Goal: Find specific page/section: Find specific page/section

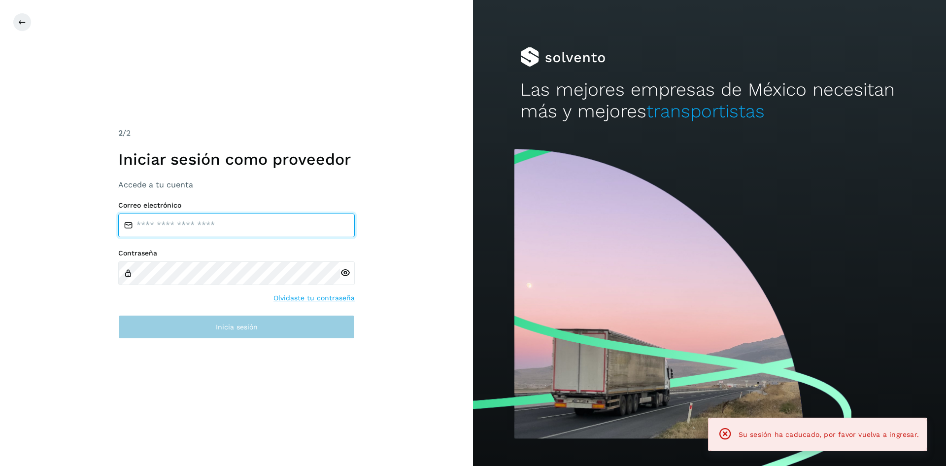
type input "**********"
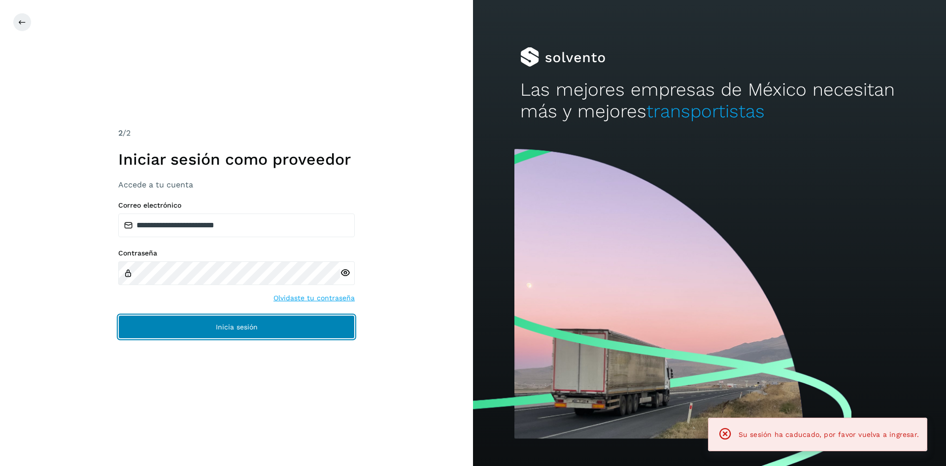
click at [248, 326] on span "Inicia sesión" at bounding box center [237, 326] width 42 height 7
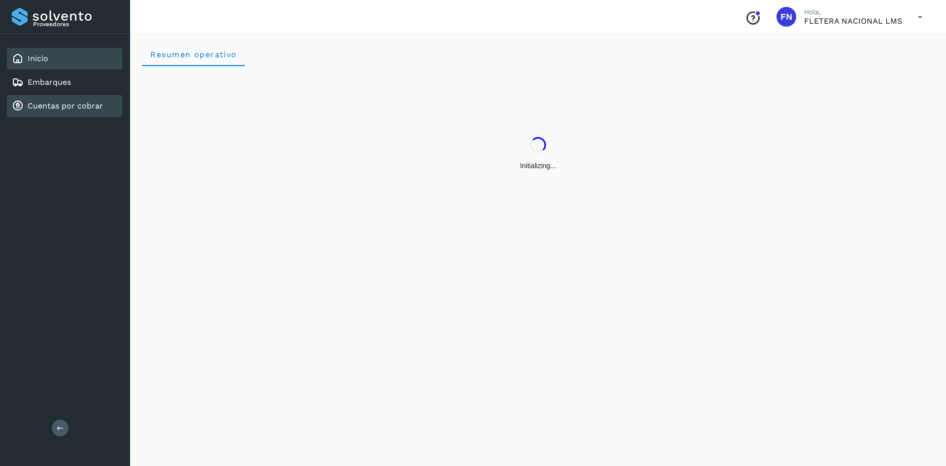
click at [52, 108] on link "Cuentas por cobrar" at bounding box center [65, 105] width 75 height 9
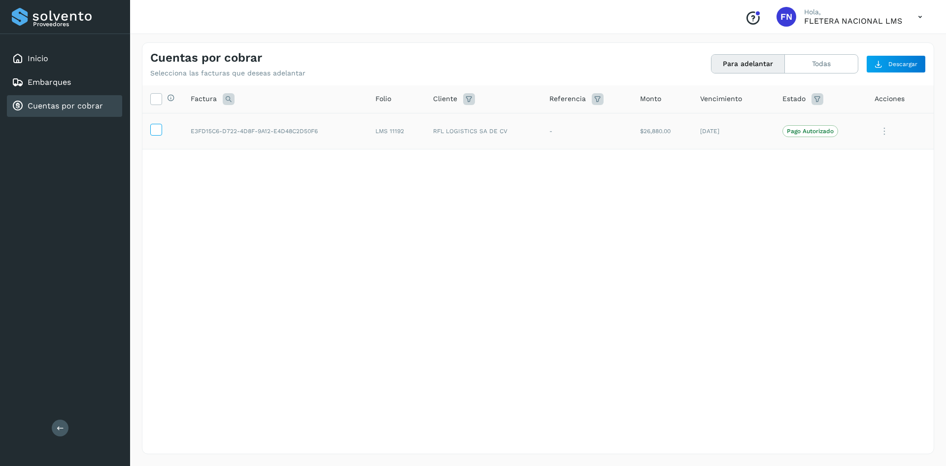
click at [157, 131] on icon at bounding box center [156, 129] width 10 height 10
